Goal: Task Accomplishment & Management: Manage account settings

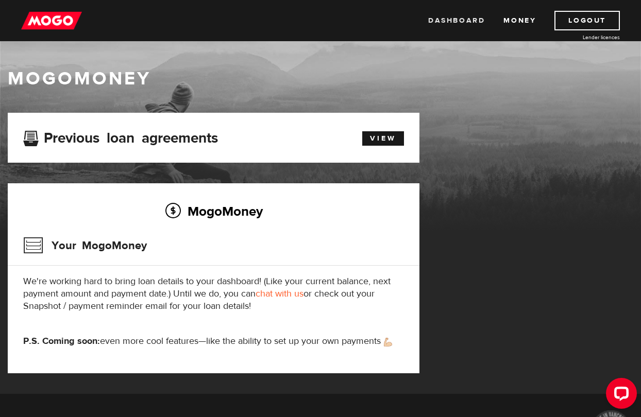
click at [460, 17] on link "Dashboard" at bounding box center [456, 21] width 57 height 20
click at [390, 138] on link "View" at bounding box center [383, 138] width 42 height 14
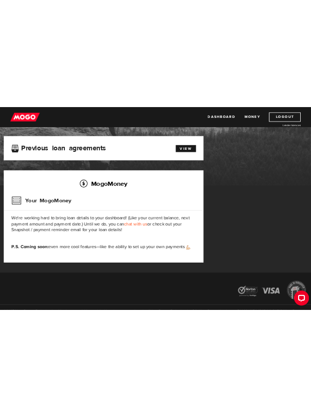
scroll to position [120, 0]
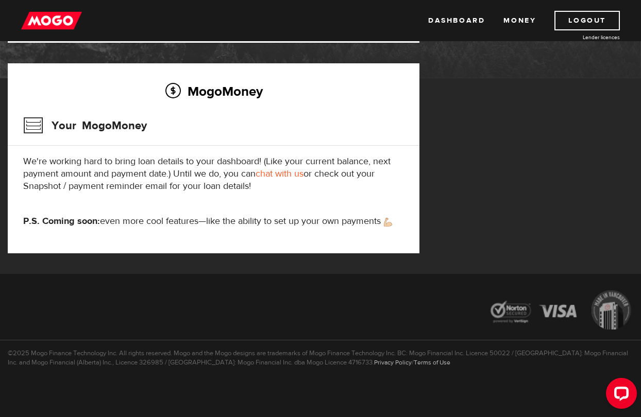
click at [280, 175] on link "chat with us" at bounding box center [279, 174] width 48 height 12
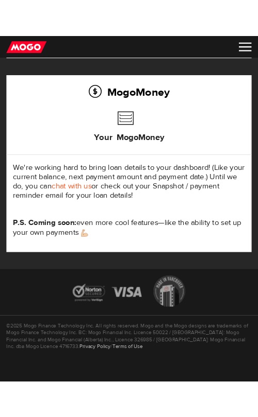
scroll to position [118, 0]
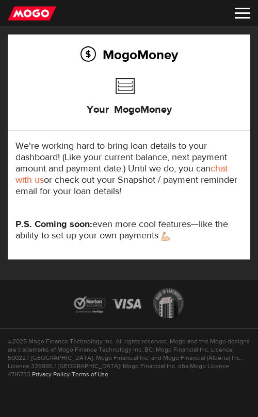
click at [237, 21] on div "Dashboard Money Logout Lender licences Dashboard Money Logout Lender licences" at bounding box center [129, 13] width 258 height 26
click at [243, 10] on img at bounding box center [241, 13] width 15 height 11
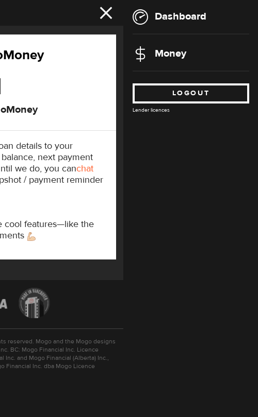
click at [179, 93] on link "Logout" at bounding box center [190, 93] width 116 height 20
